Goal: Navigation & Orientation: Find specific page/section

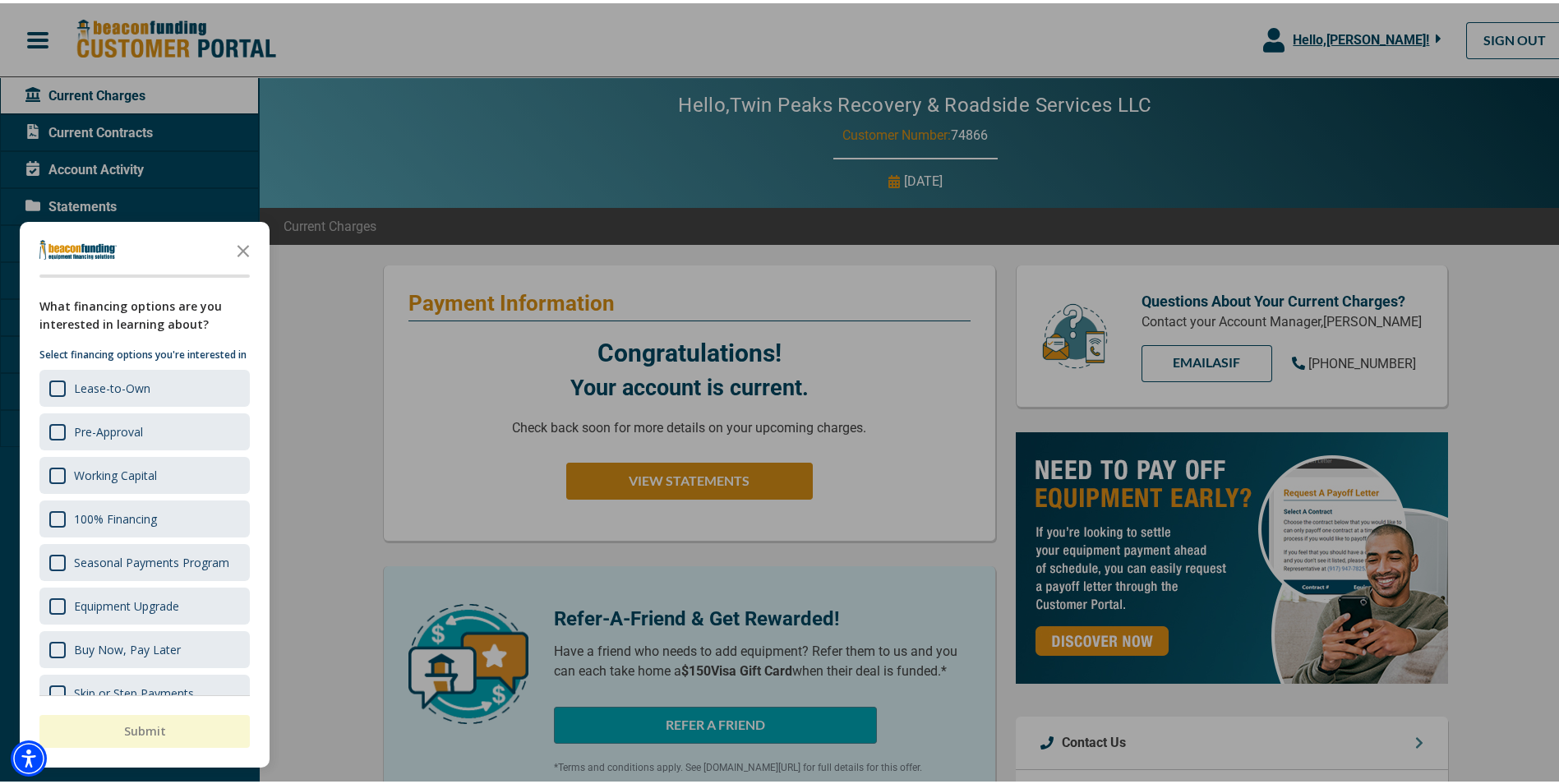
click at [390, 10] on div at bounding box center [785, 392] width 1572 height 784
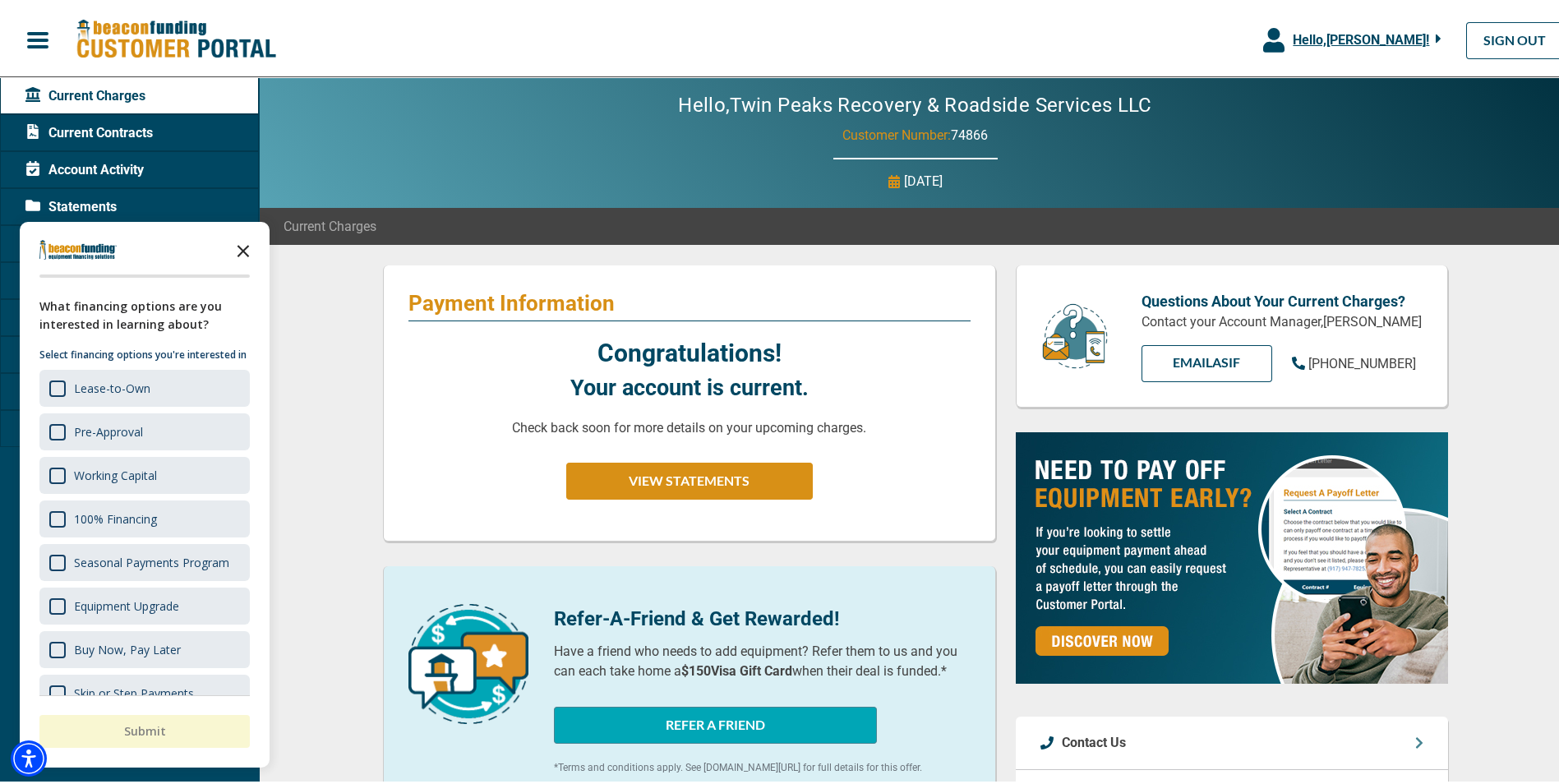
click at [252, 241] on icon "Close the survey" at bounding box center [243, 246] width 32 height 32
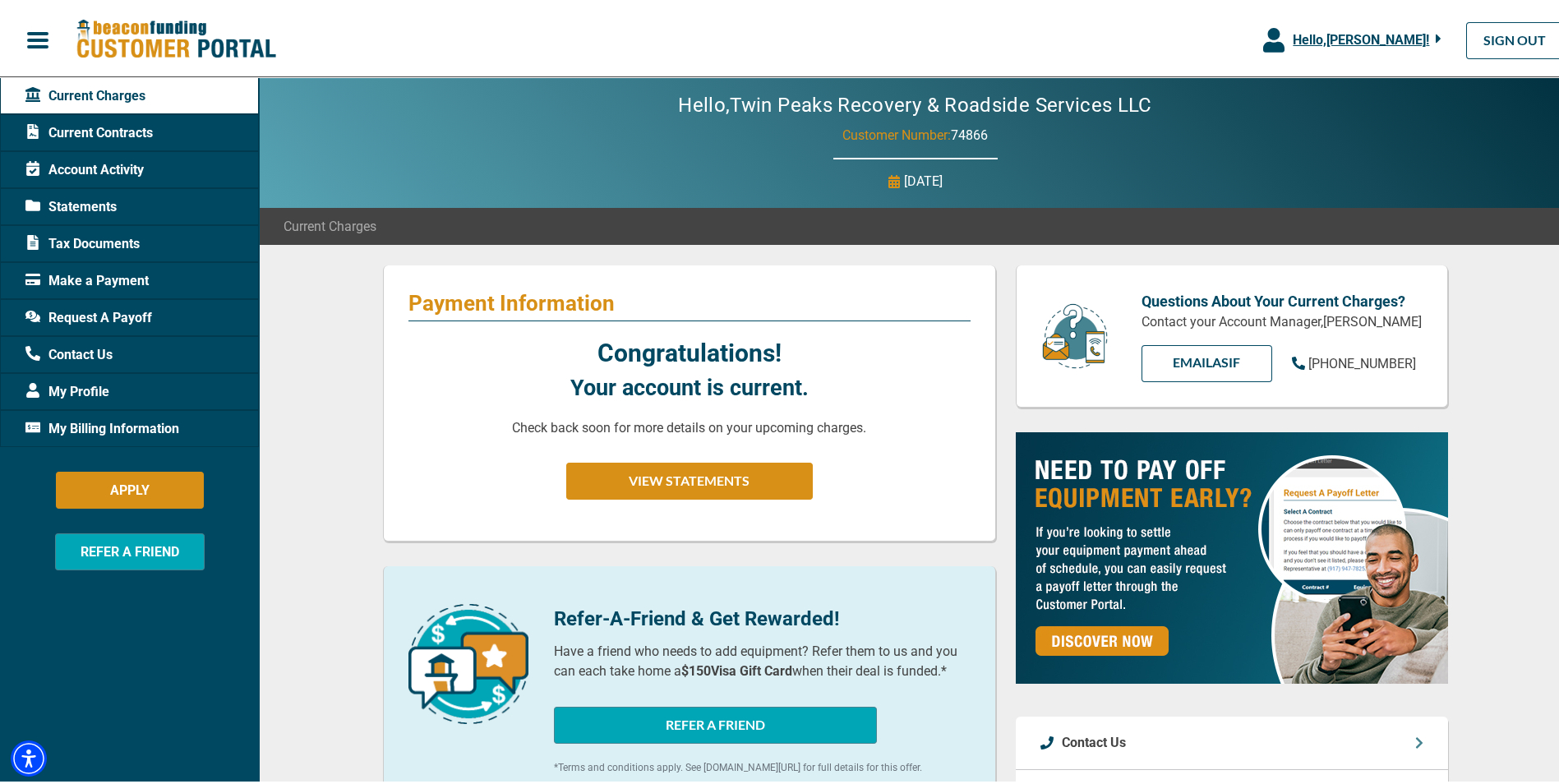
click at [128, 201] on div "Statements" at bounding box center [129, 204] width 259 height 37
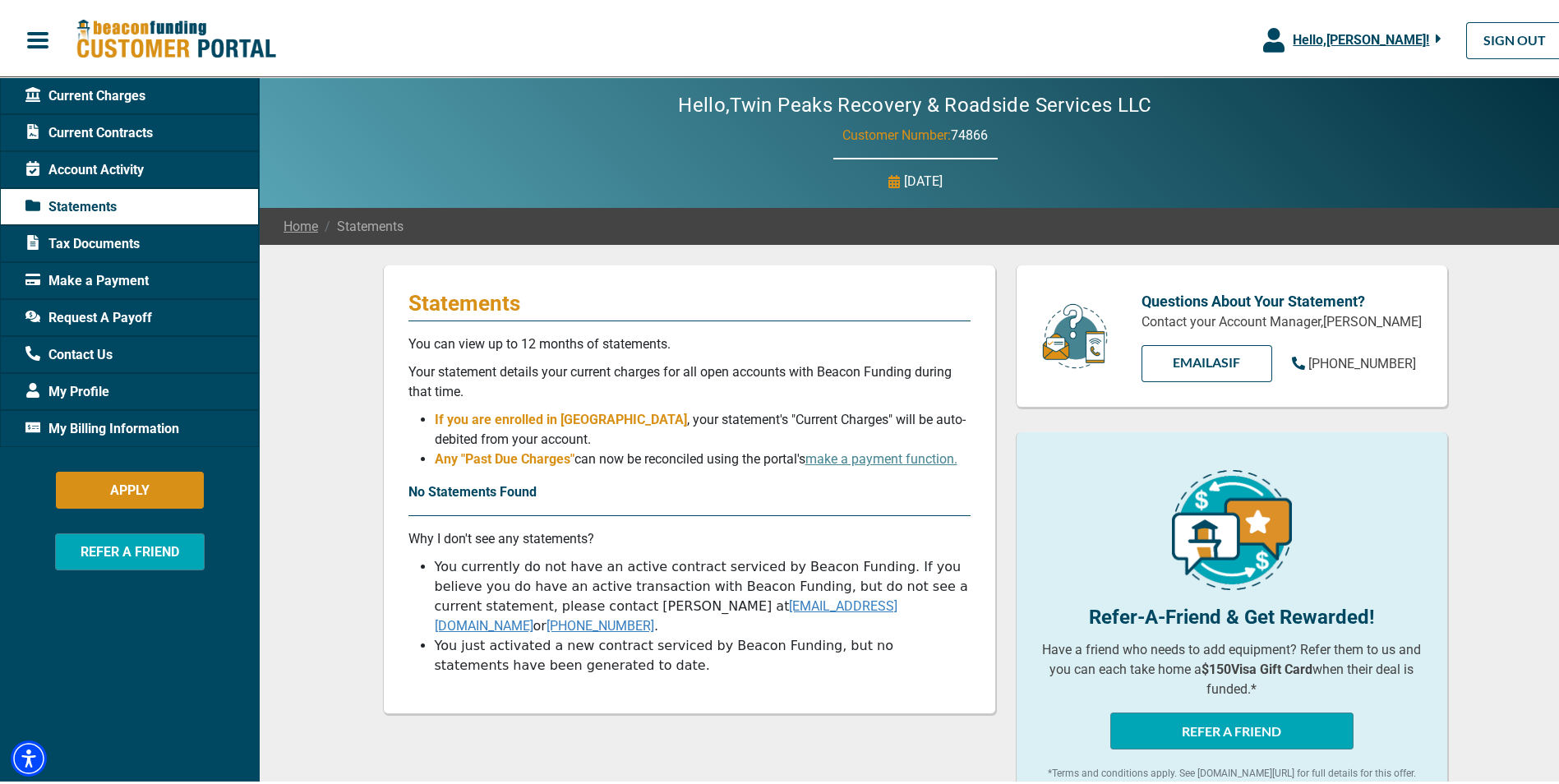
click at [117, 246] on span "Tax Documents" at bounding box center [83, 241] width 114 height 20
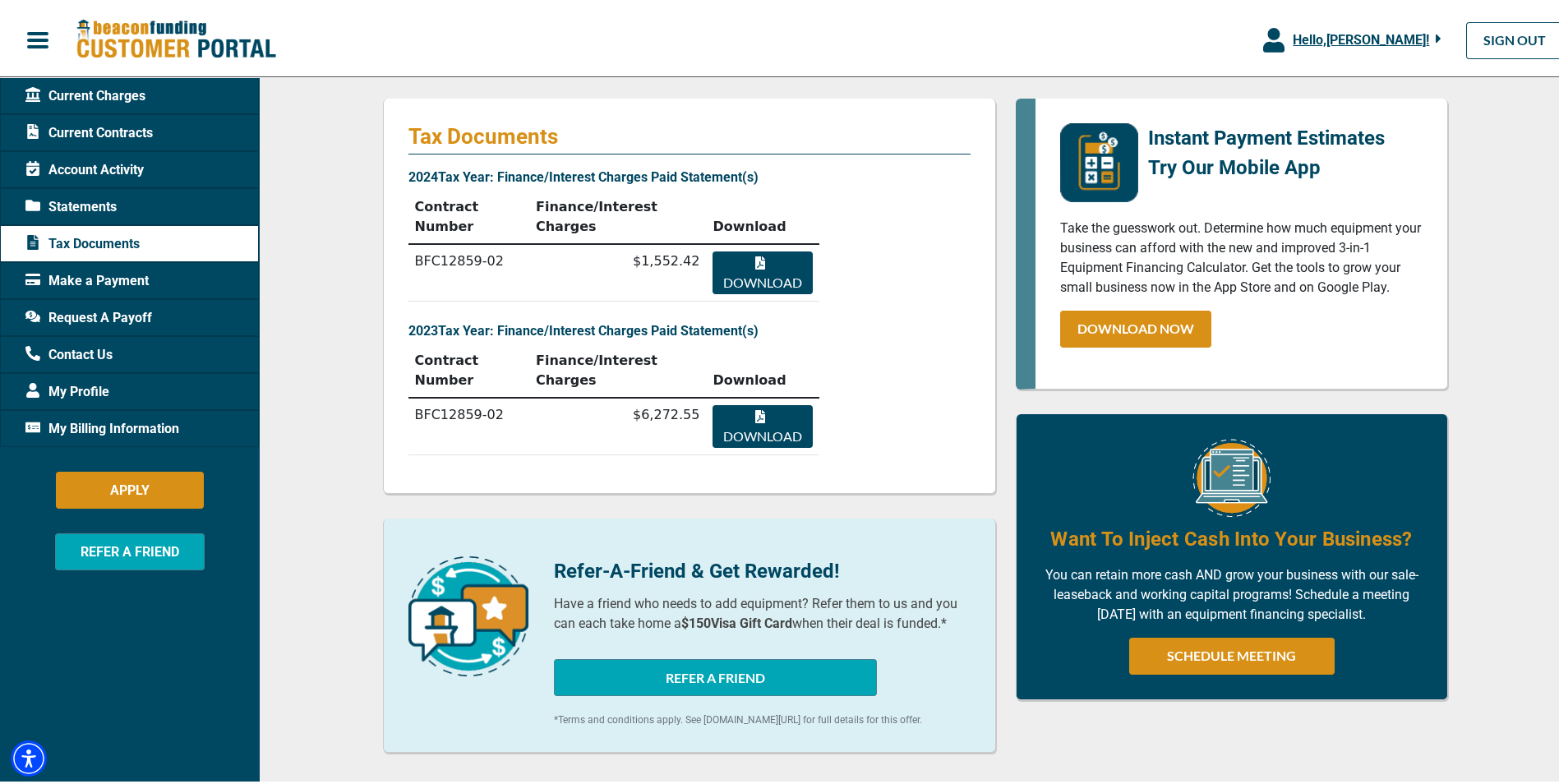
scroll to position [207, 0]
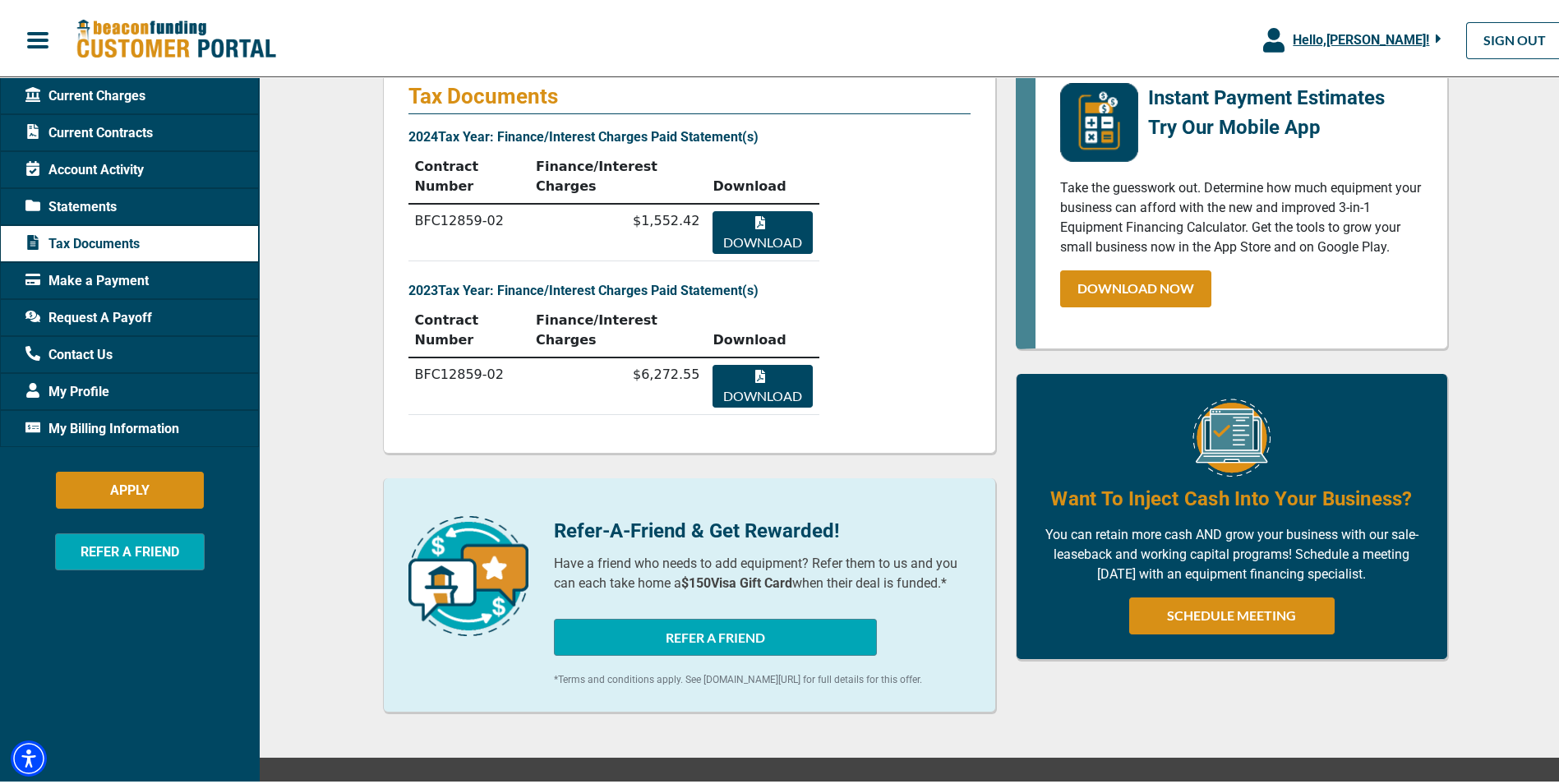
click at [127, 271] on span "Make a Payment" at bounding box center [87, 277] width 123 height 20
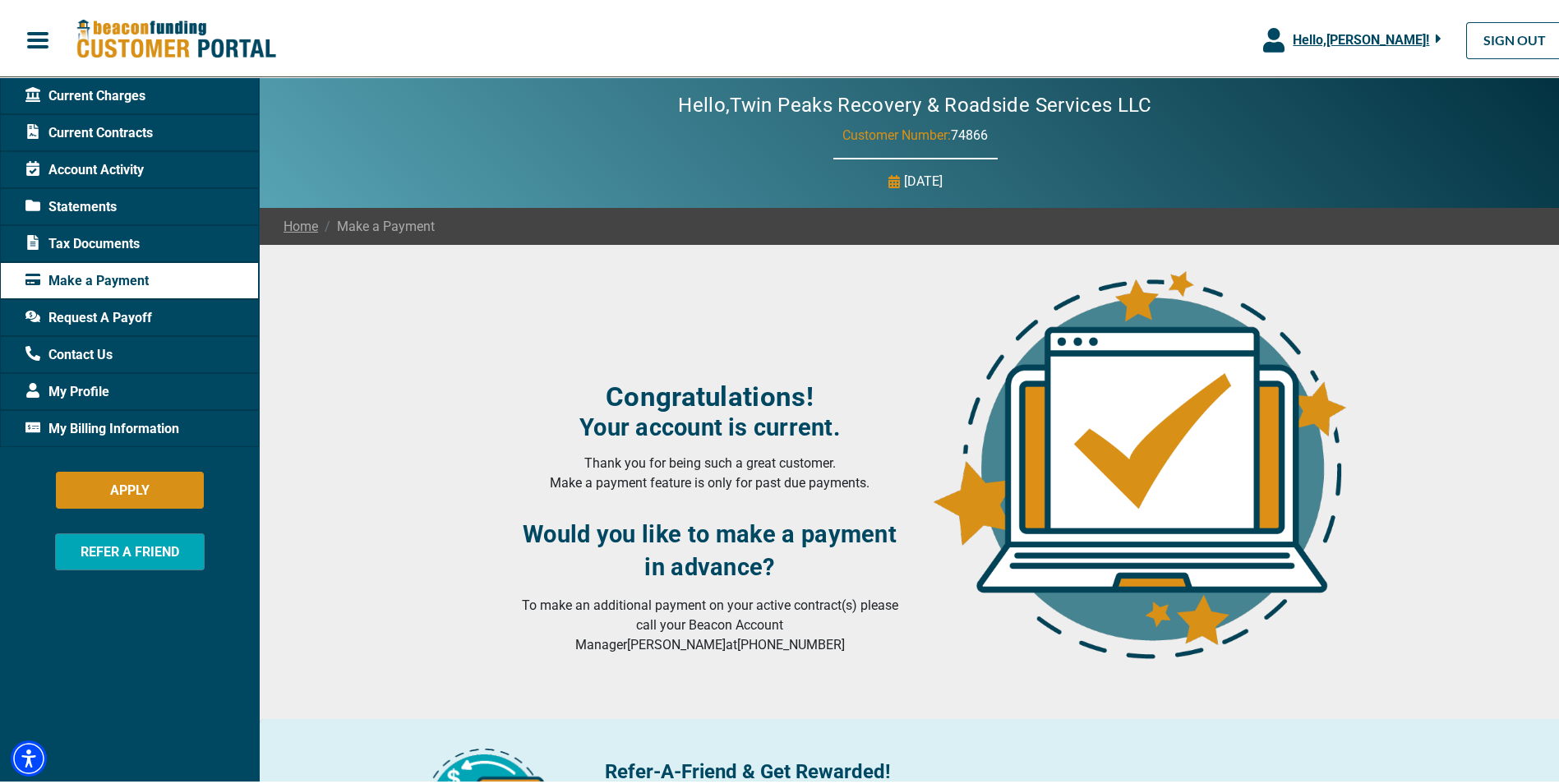
click at [120, 382] on div "My Profile" at bounding box center [129, 389] width 259 height 37
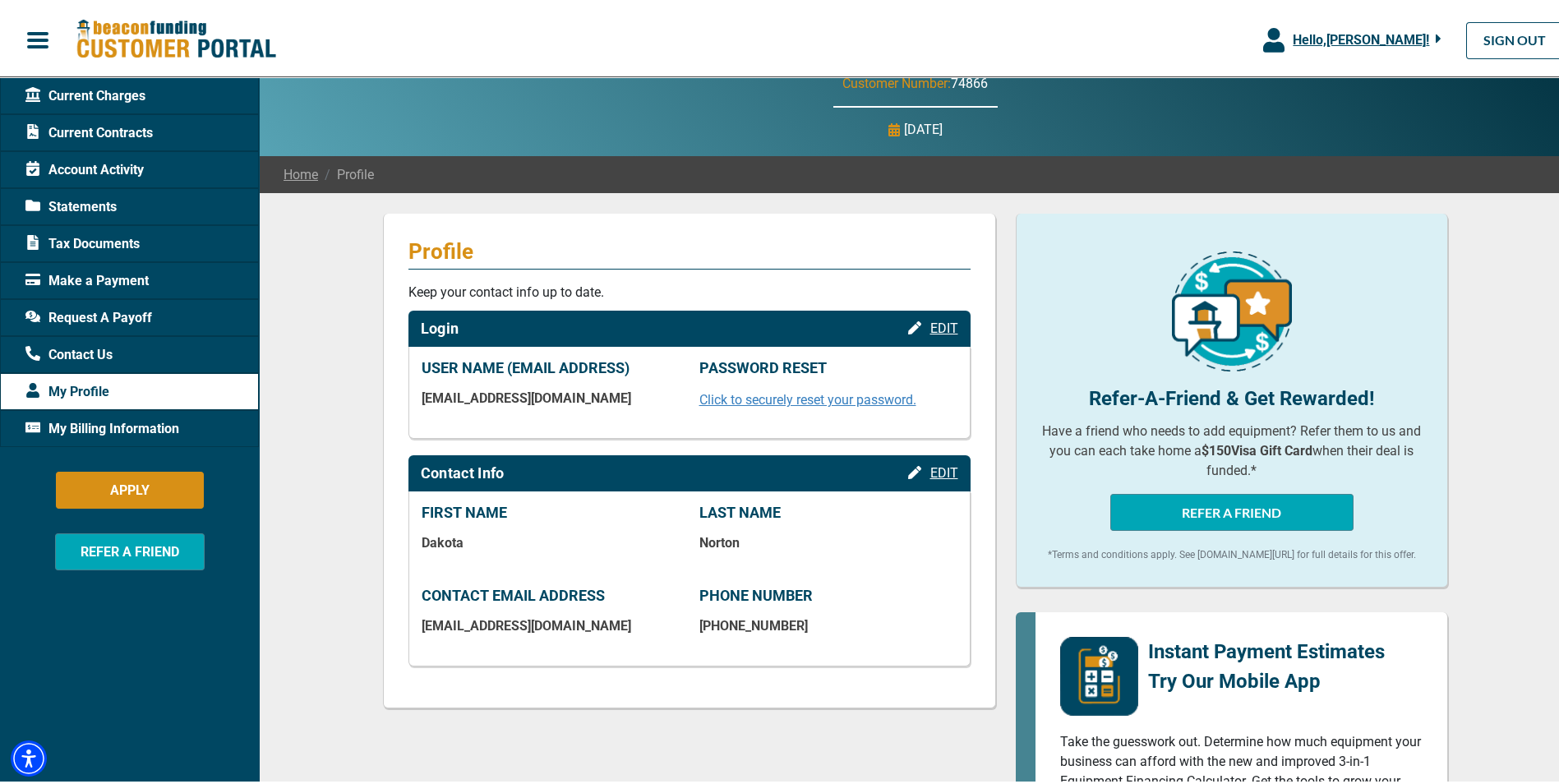
scroll to position [83, 0]
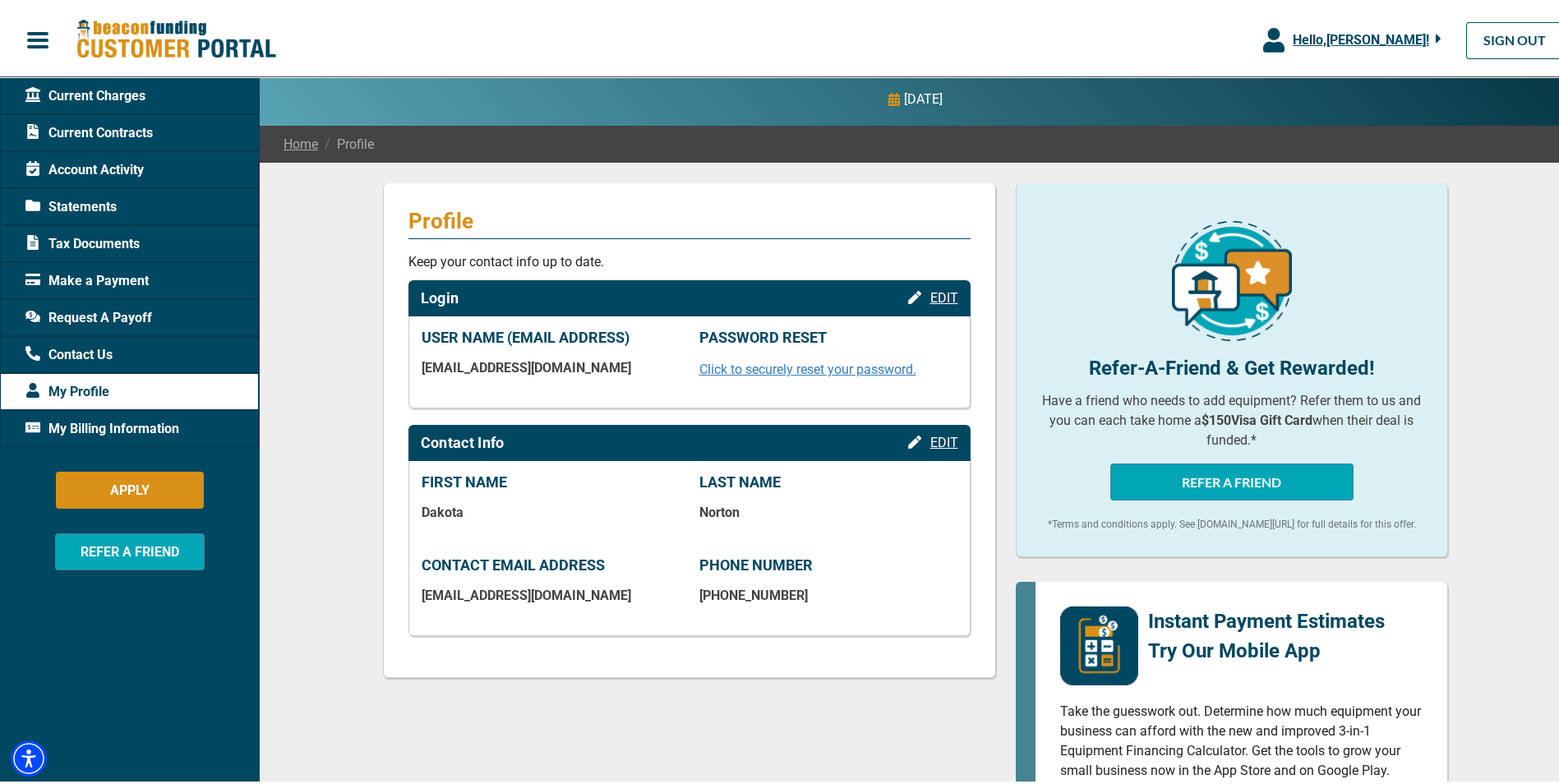
click at [123, 121] on span "Current Contracts" at bounding box center [89, 130] width 127 height 20
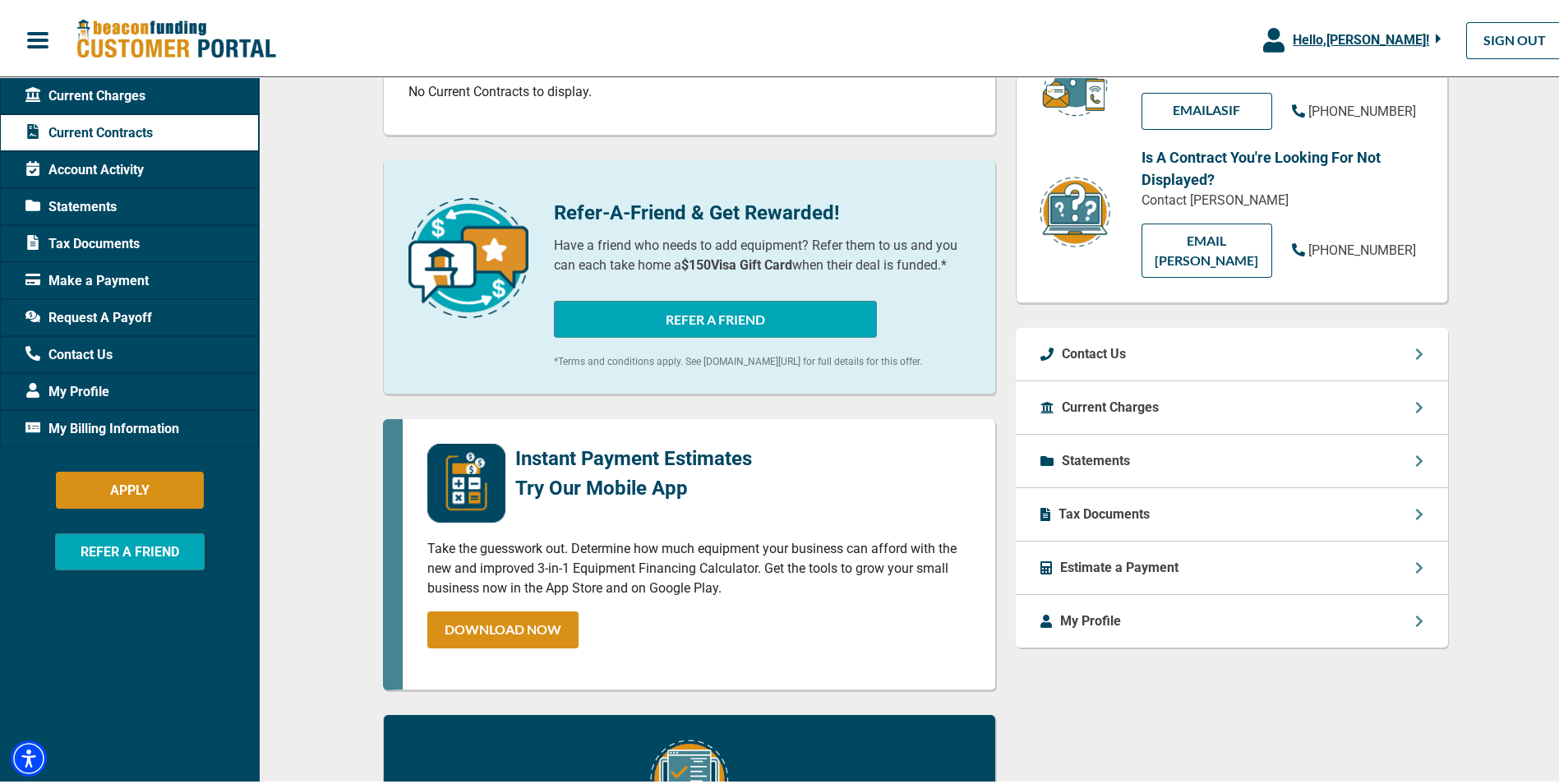
scroll to position [260, 0]
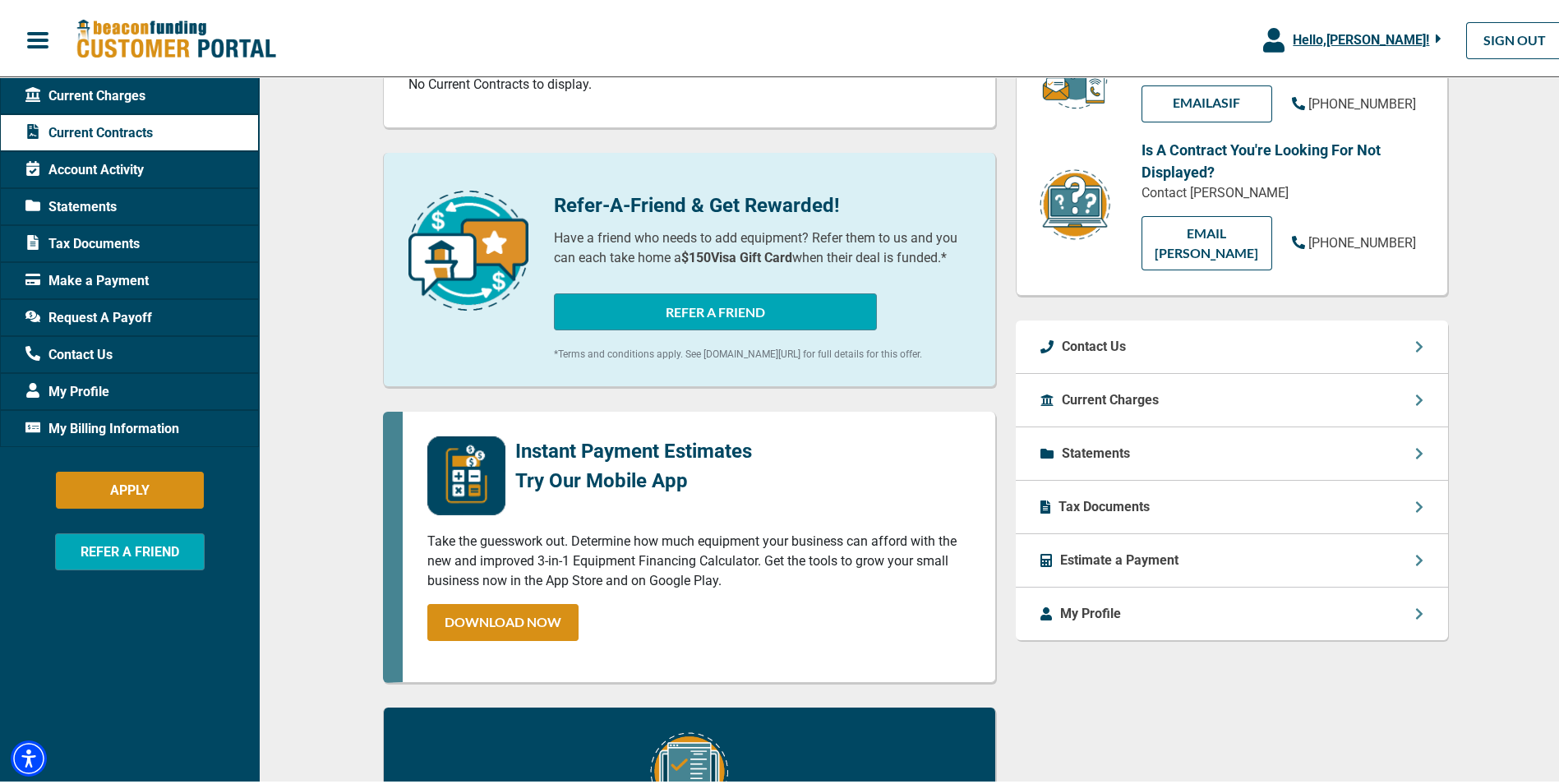
click at [1408, 371] on div "Current Charges" at bounding box center [1231, 397] width 432 height 53
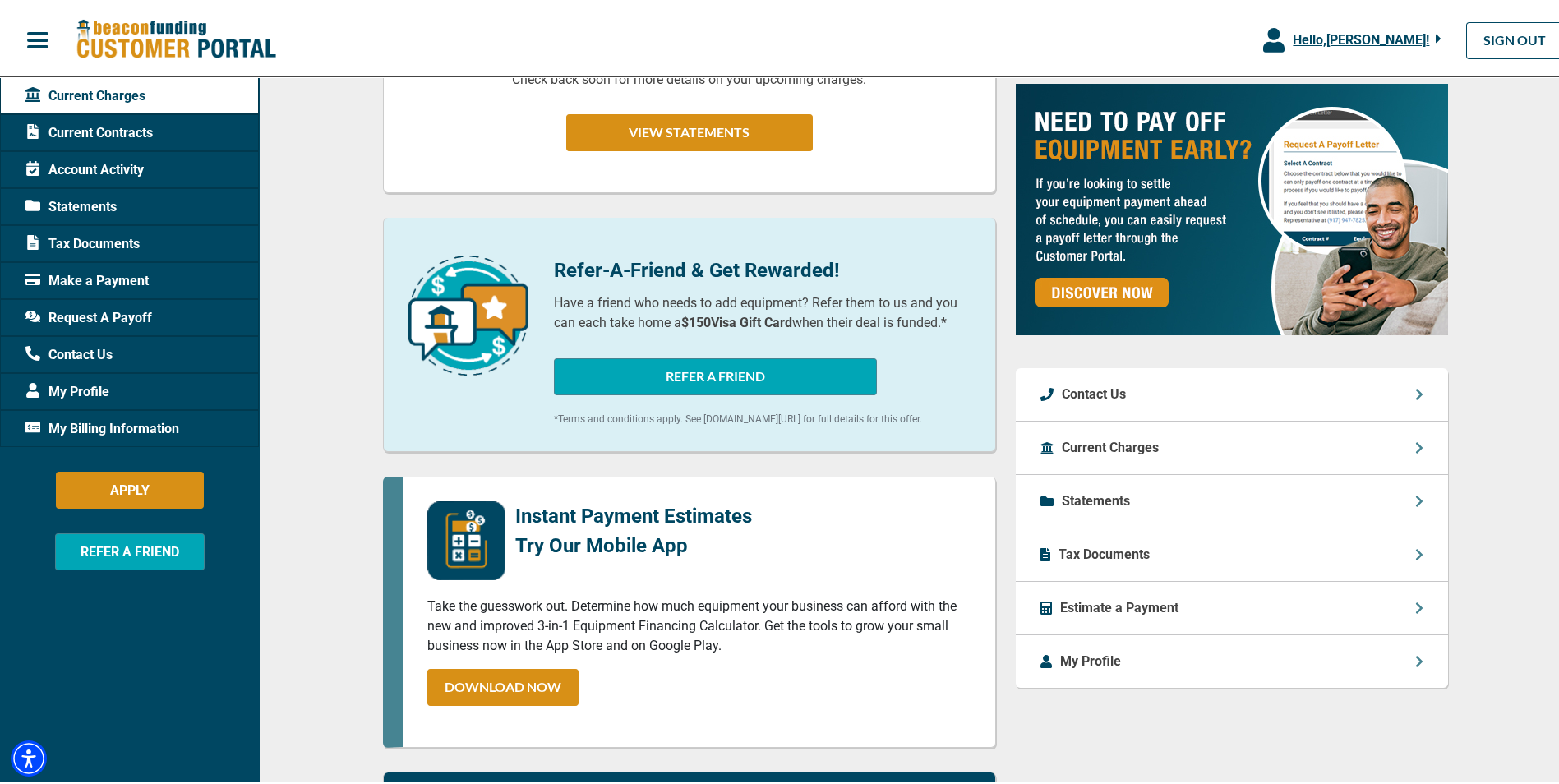
scroll to position [142, 0]
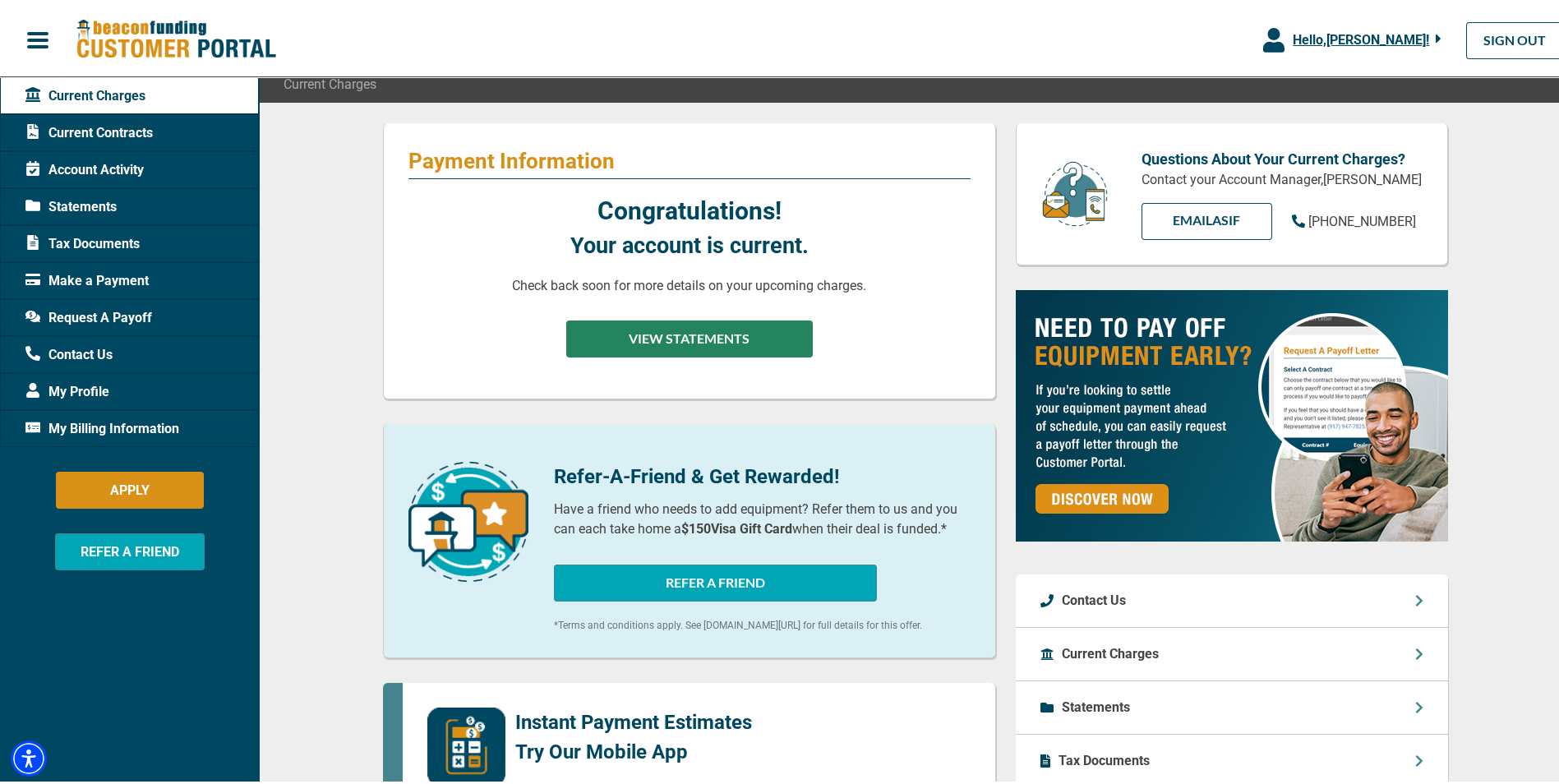
click at [706, 332] on button "VIEW STATEMENTS" at bounding box center [689, 335] width 247 height 37
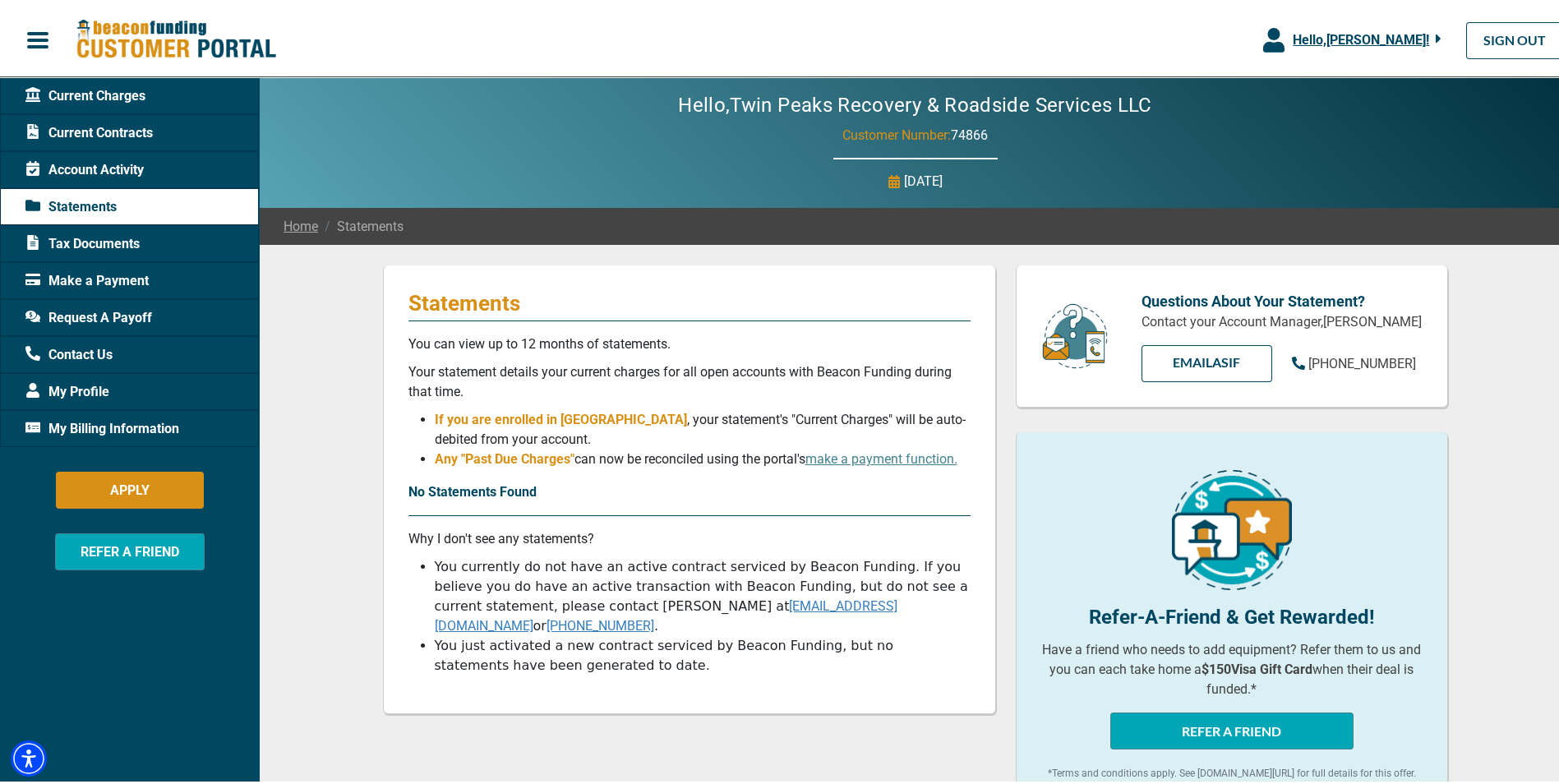
click at [94, 422] on span "My Billing Information" at bounding box center [102, 426] width 154 height 20
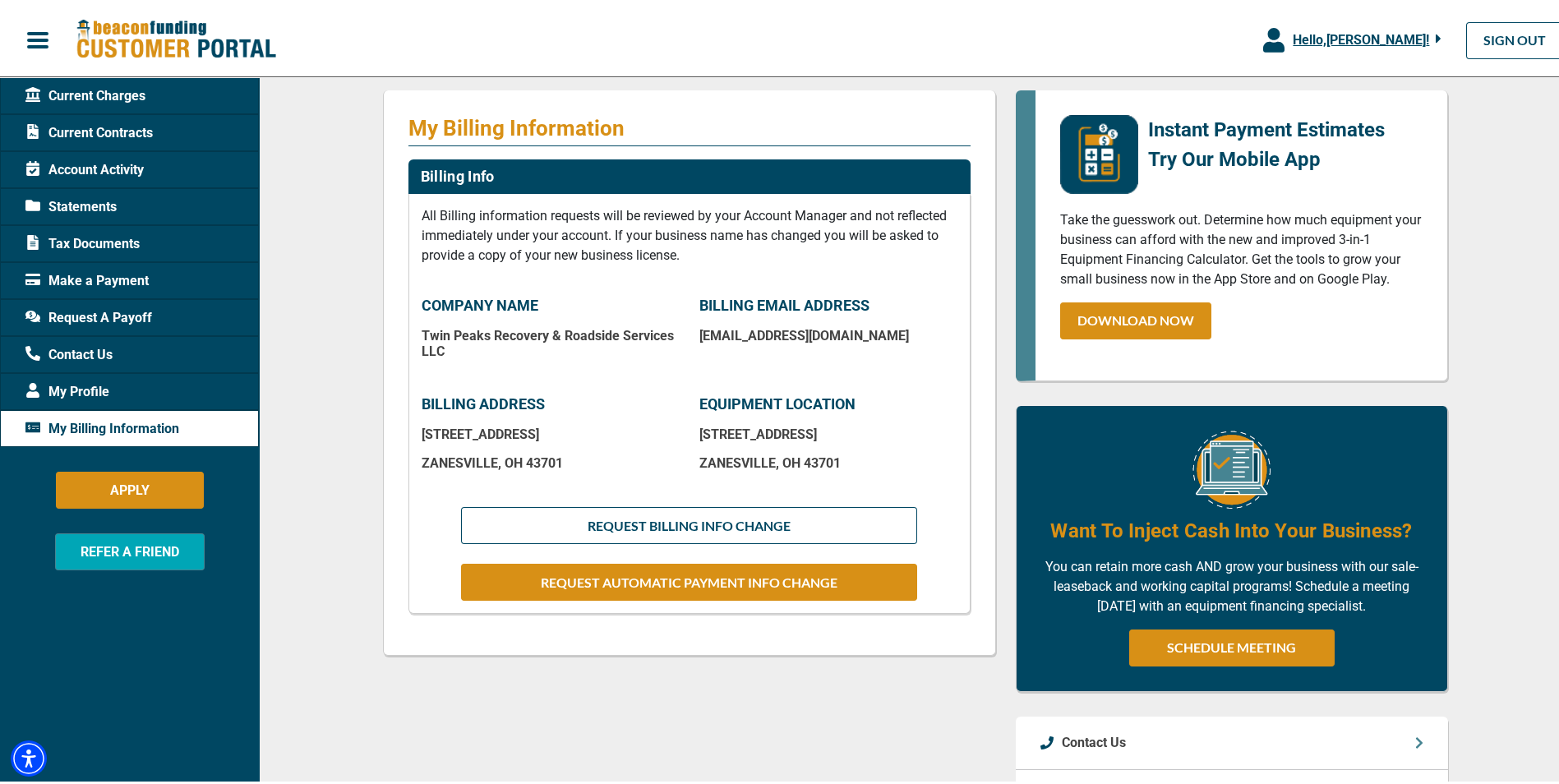
scroll to position [164, 0]
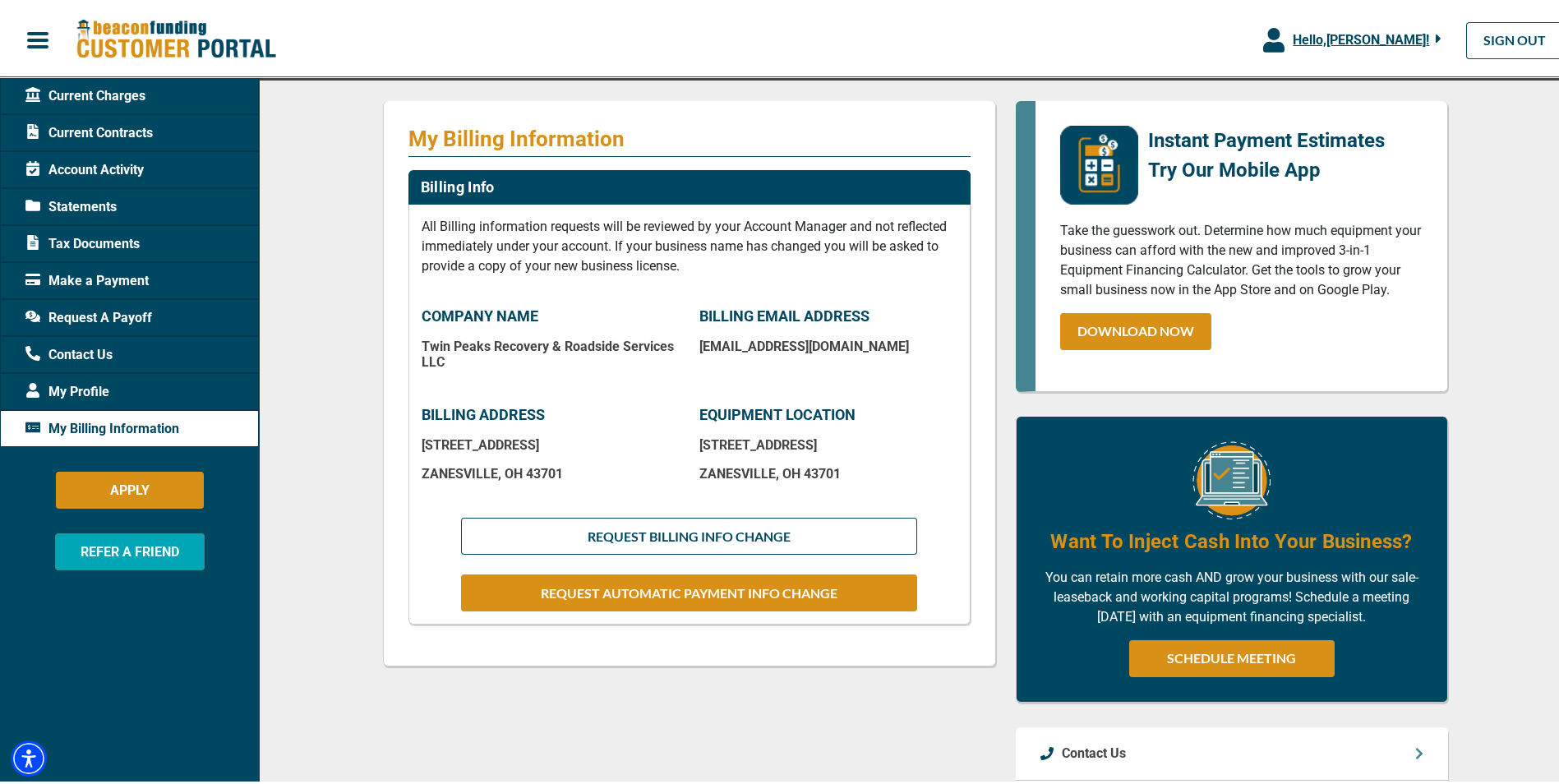
click at [104, 264] on div "Make a Payment" at bounding box center [129, 277] width 259 height 37
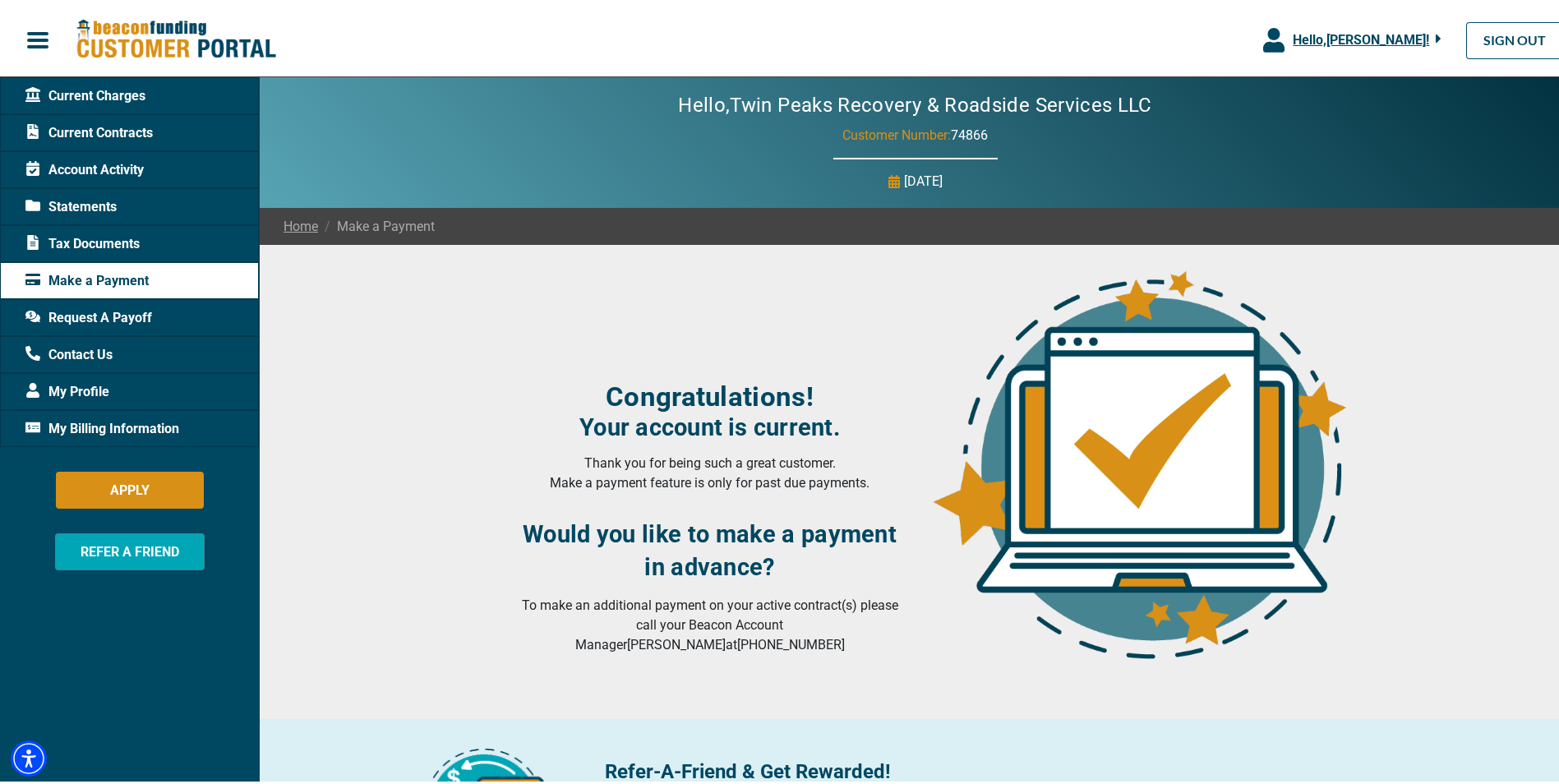
click at [19, 38] on button "button" at bounding box center [37, 36] width 76 height 34
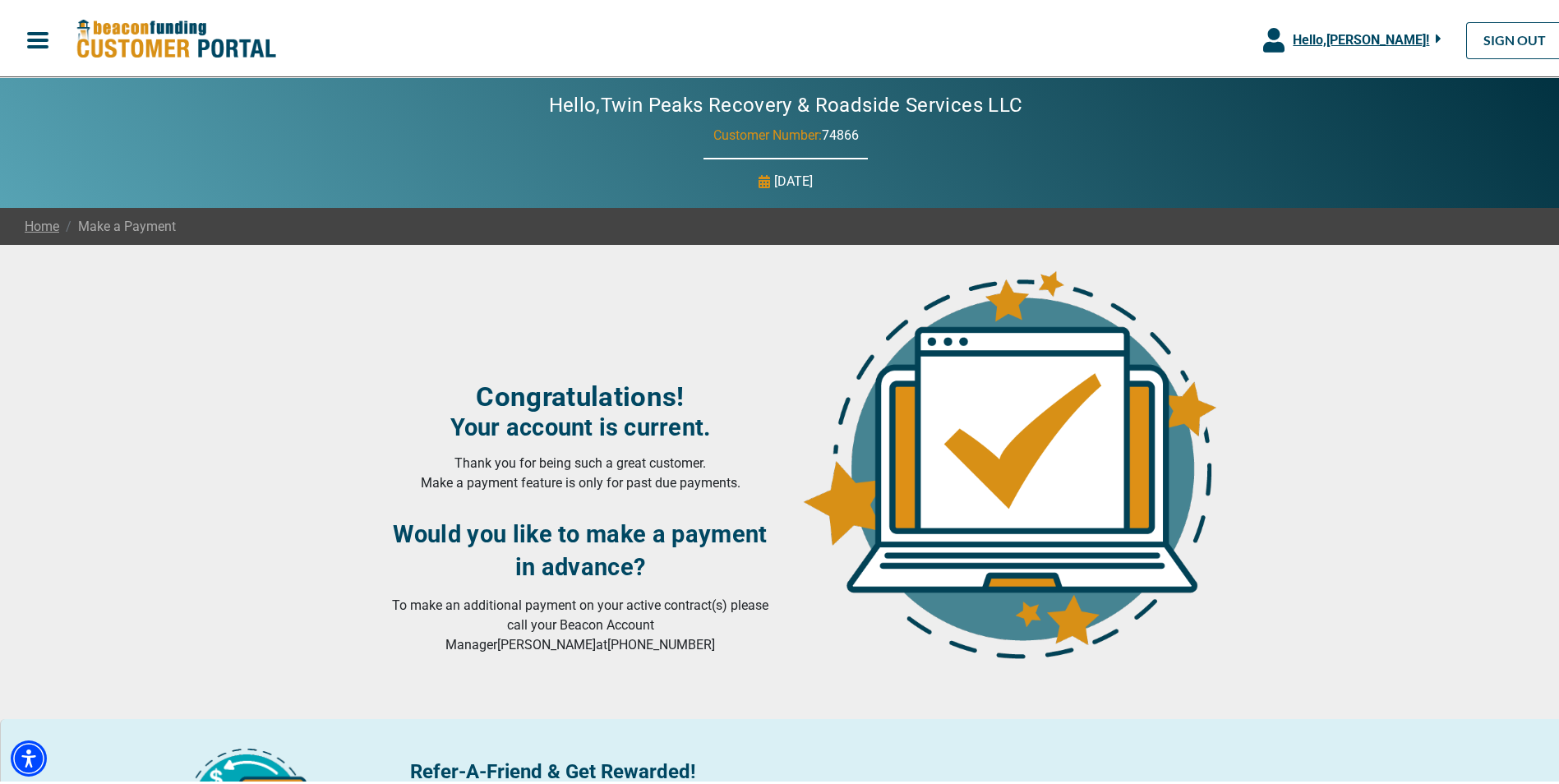
click at [111, 221] on span "Make a Payment" at bounding box center [117, 223] width 117 height 20
click at [32, 39] on span "button" at bounding box center [37, 36] width 25 height 25
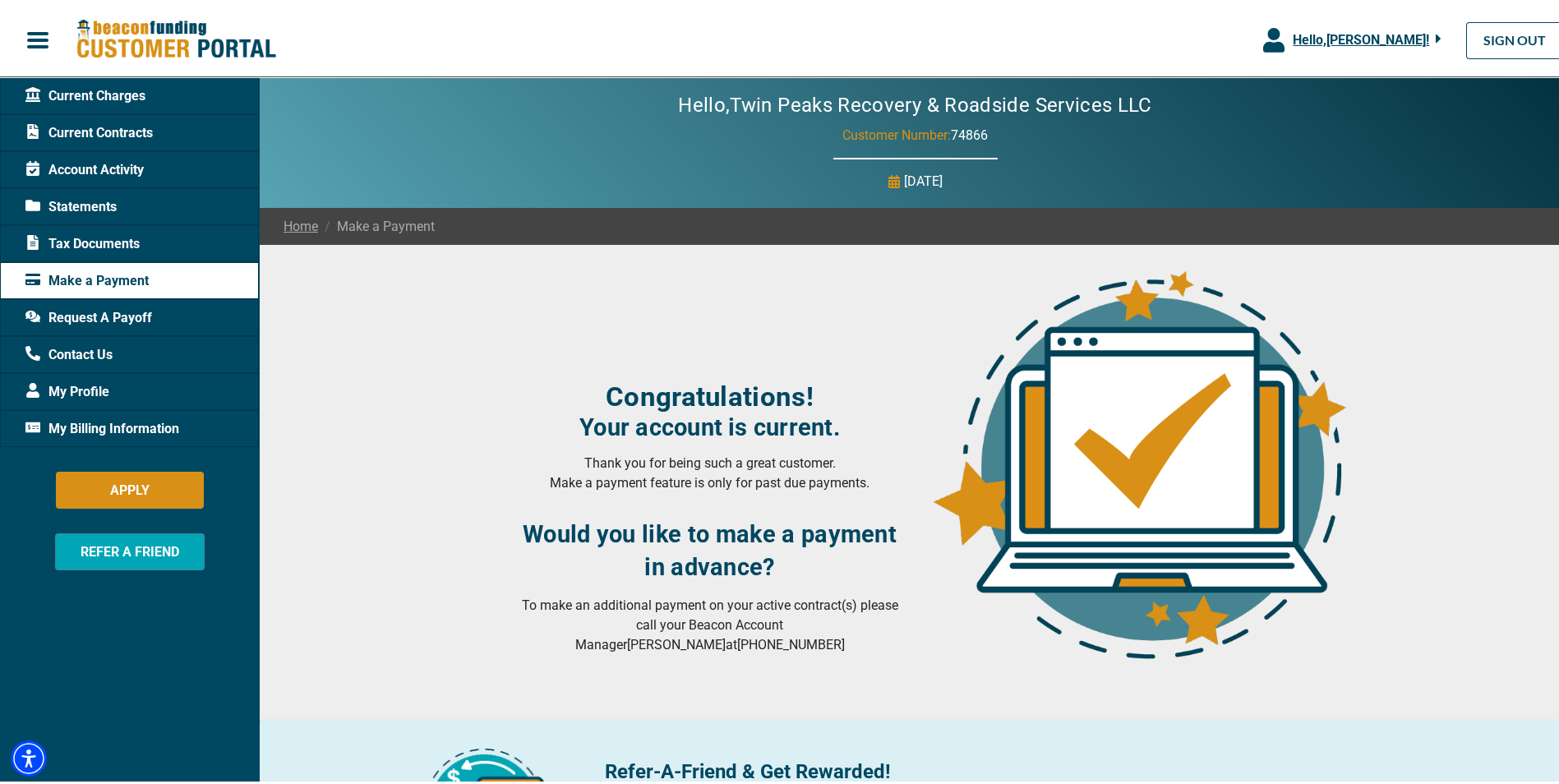
click at [93, 126] on span "Current Contracts" at bounding box center [89, 130] width 127 height 20
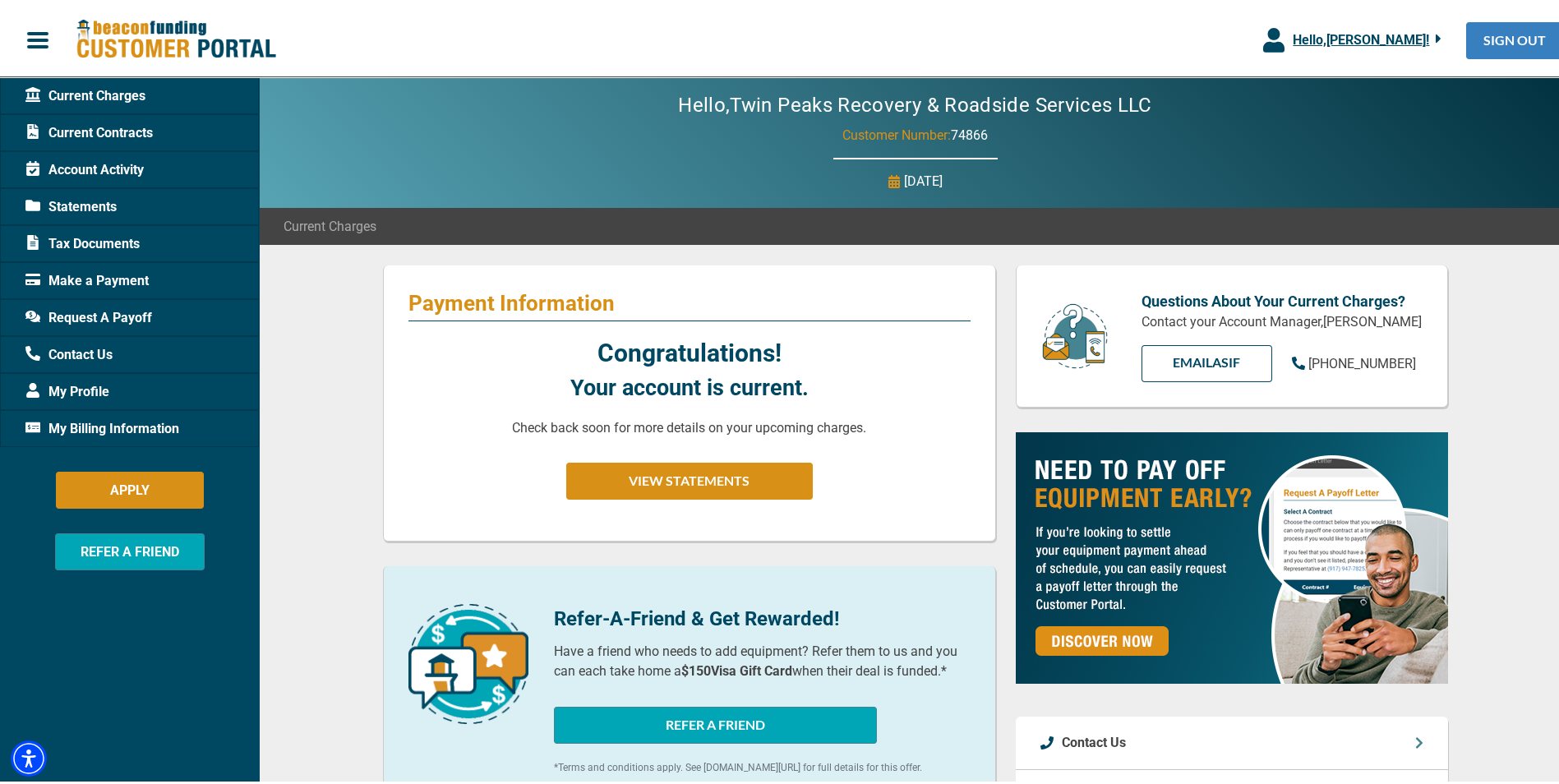
click at [1524, 46] on link "SIGN OUT" at bounding box center [1515, 37] width 97 height 37
